Goal: Task Accomplishment & Management: Manage account settings

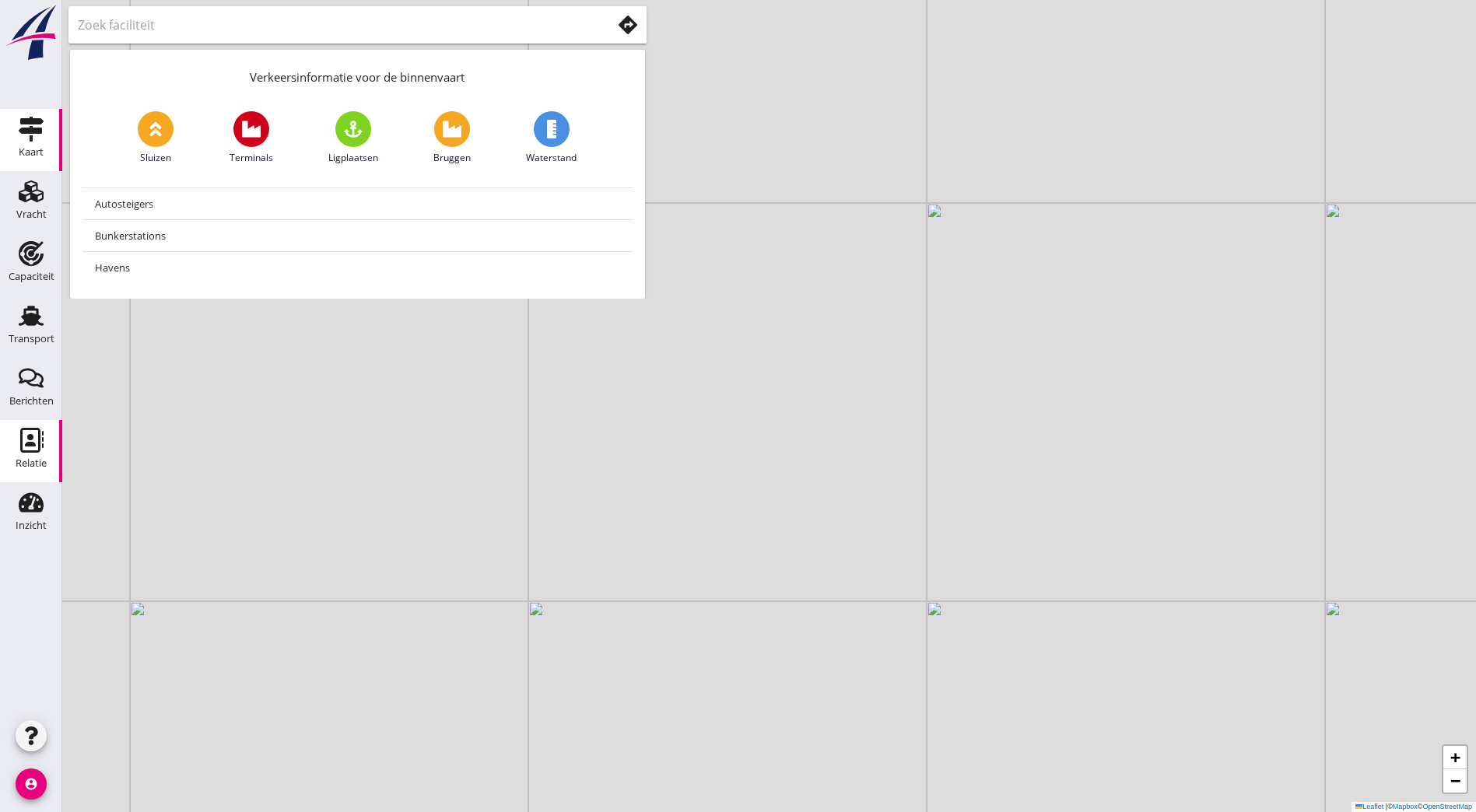
click at [49, 441] on div "Relatie" at bounding box center [31, 440] width 37 height 25
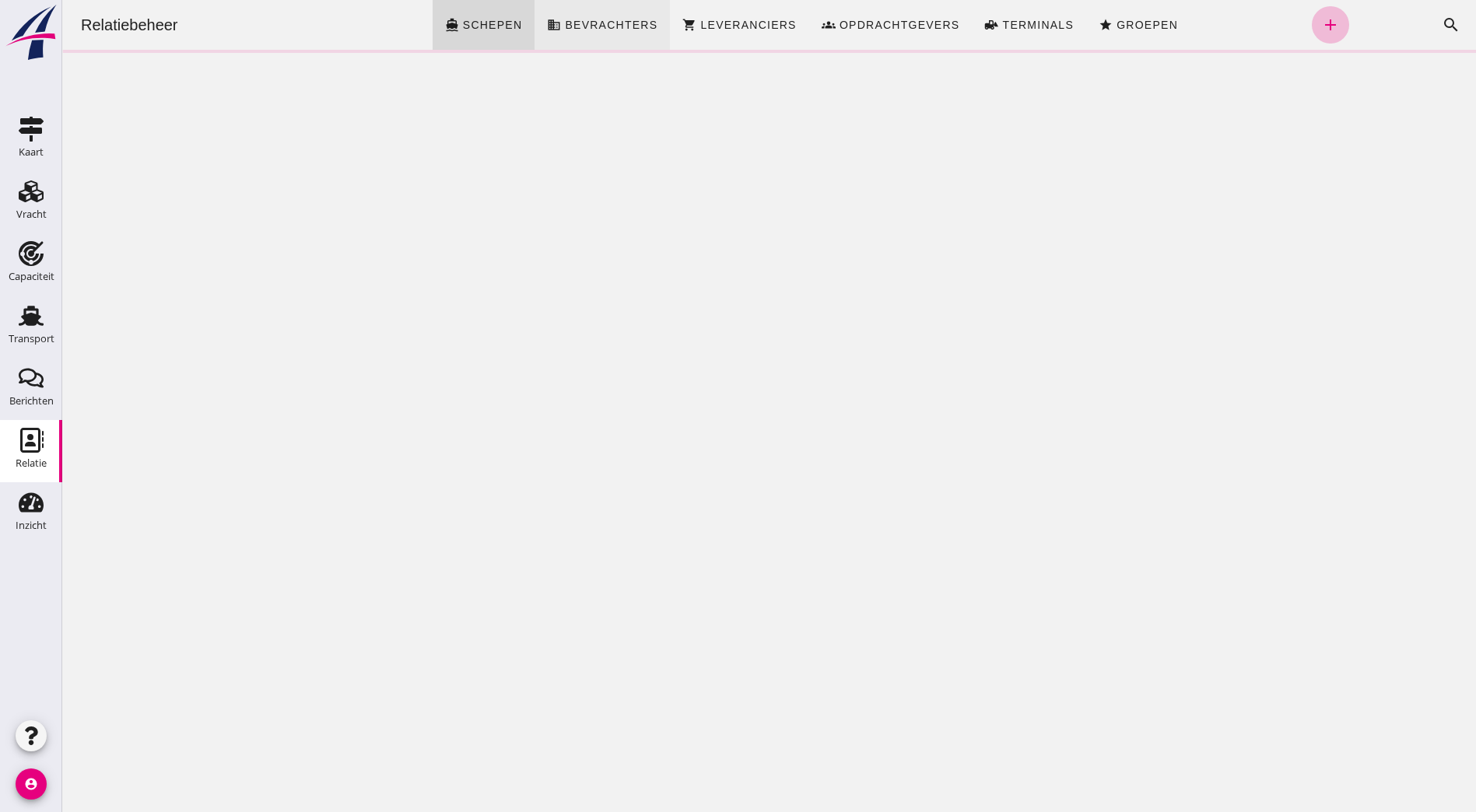
click at [609, 25] on span "Bevrachters" at bounding box center [610, 24] width 93 height 12
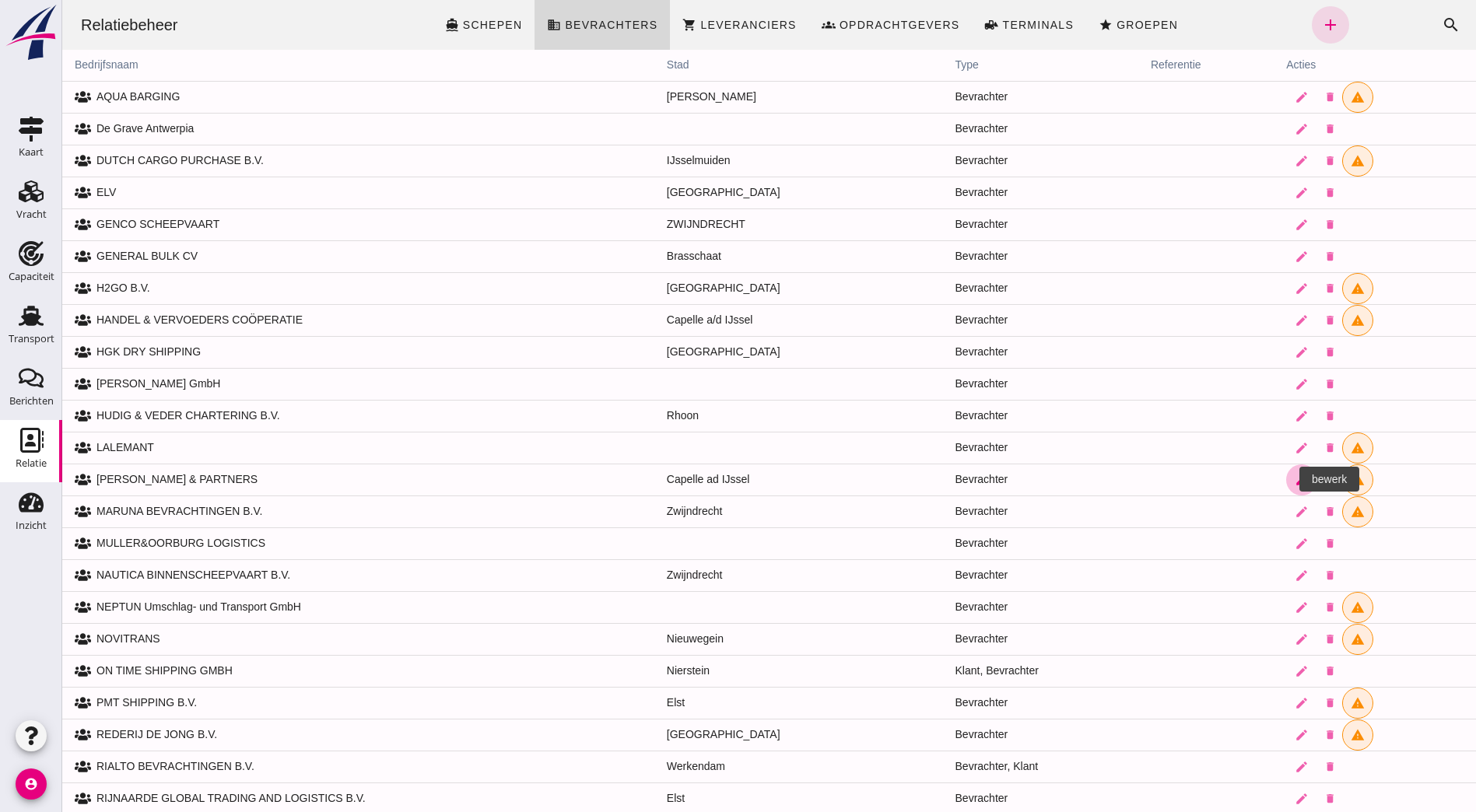
click at [1295, 476] on icon "edit" at bounding box center [1301, 479] width 14 height 14
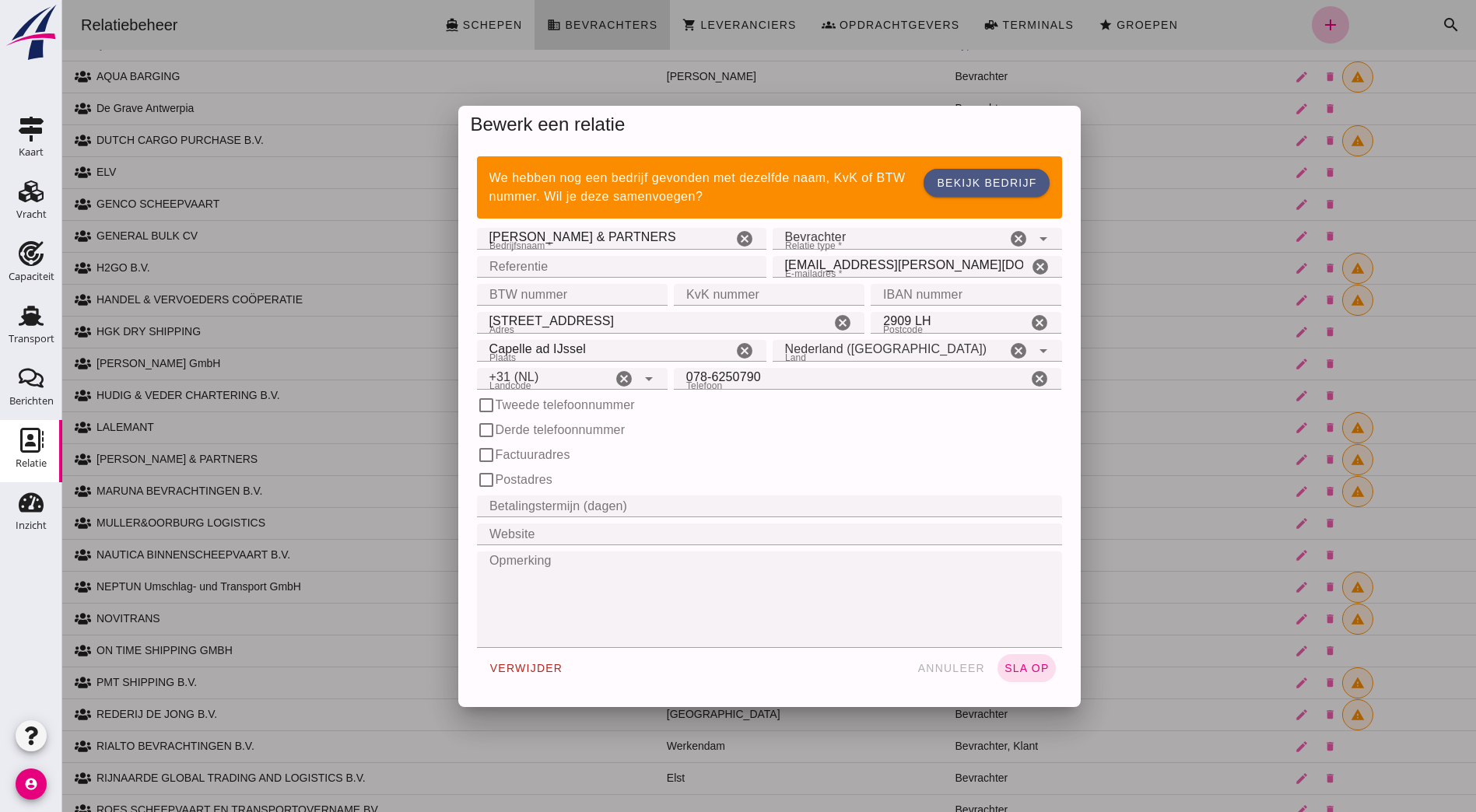
type input "+31 (NL)"
click at [1020, 666] on span "sla op" at bounding box center [1026, 667] width 46 height 12
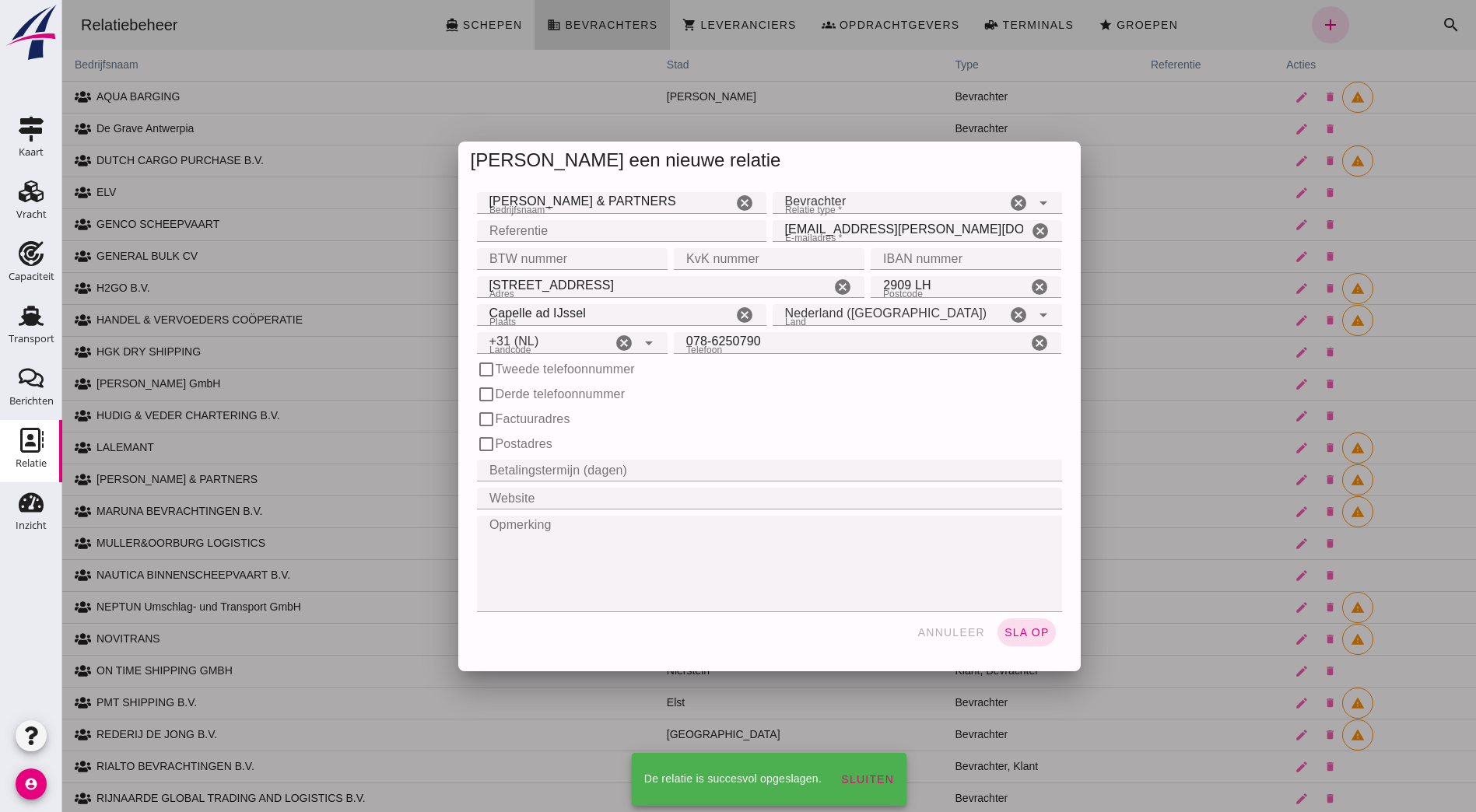
scroll to position [20, 0]
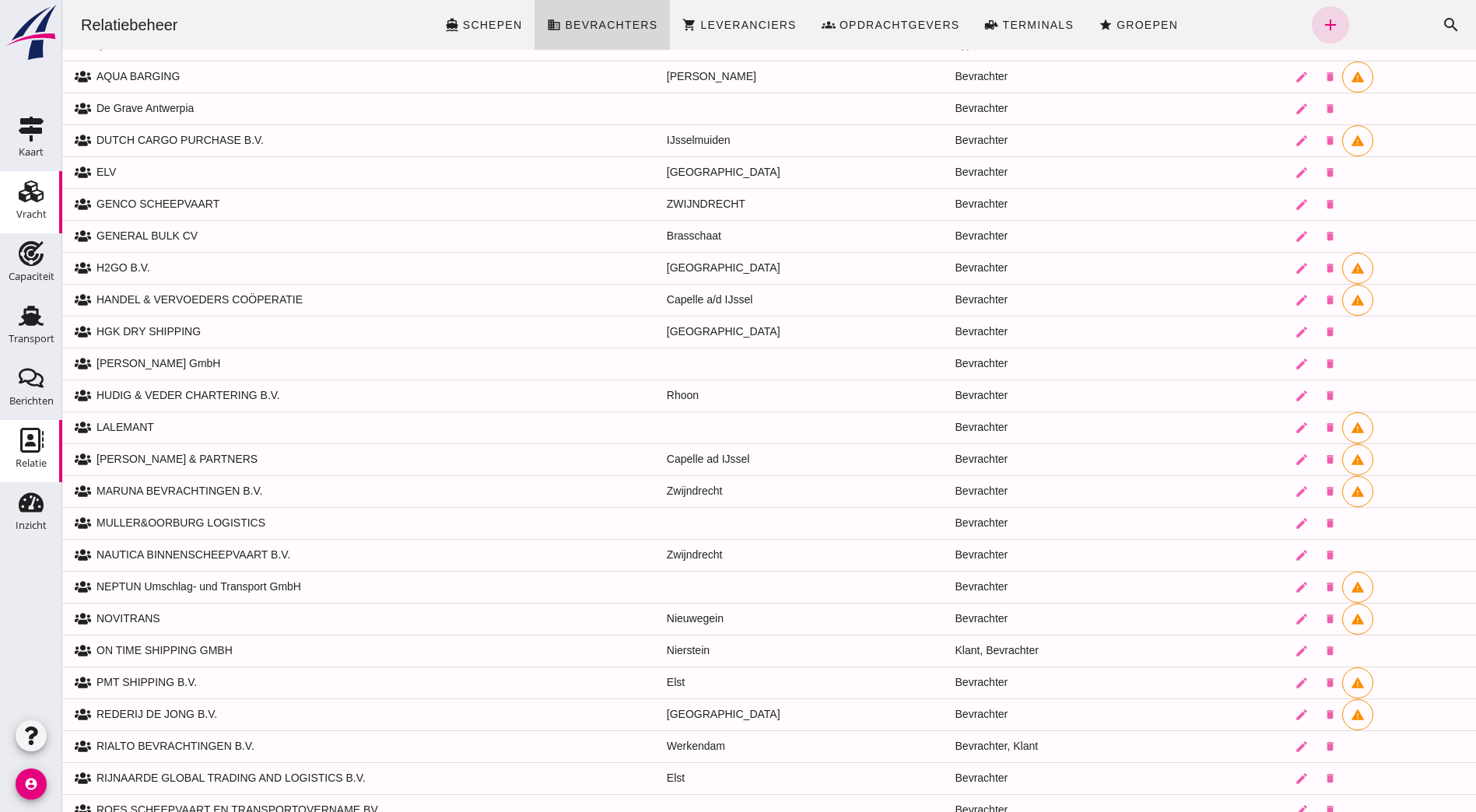
drag, startPoint x: 23, startPoint y: 201, endPoint x: 27, endPoint y: 190, distance: 11.7
click at [23, 200] on use at bounding box center [31, 191] width 25 height 22
